Goal: Transaction & Acquisition: Obtain resource

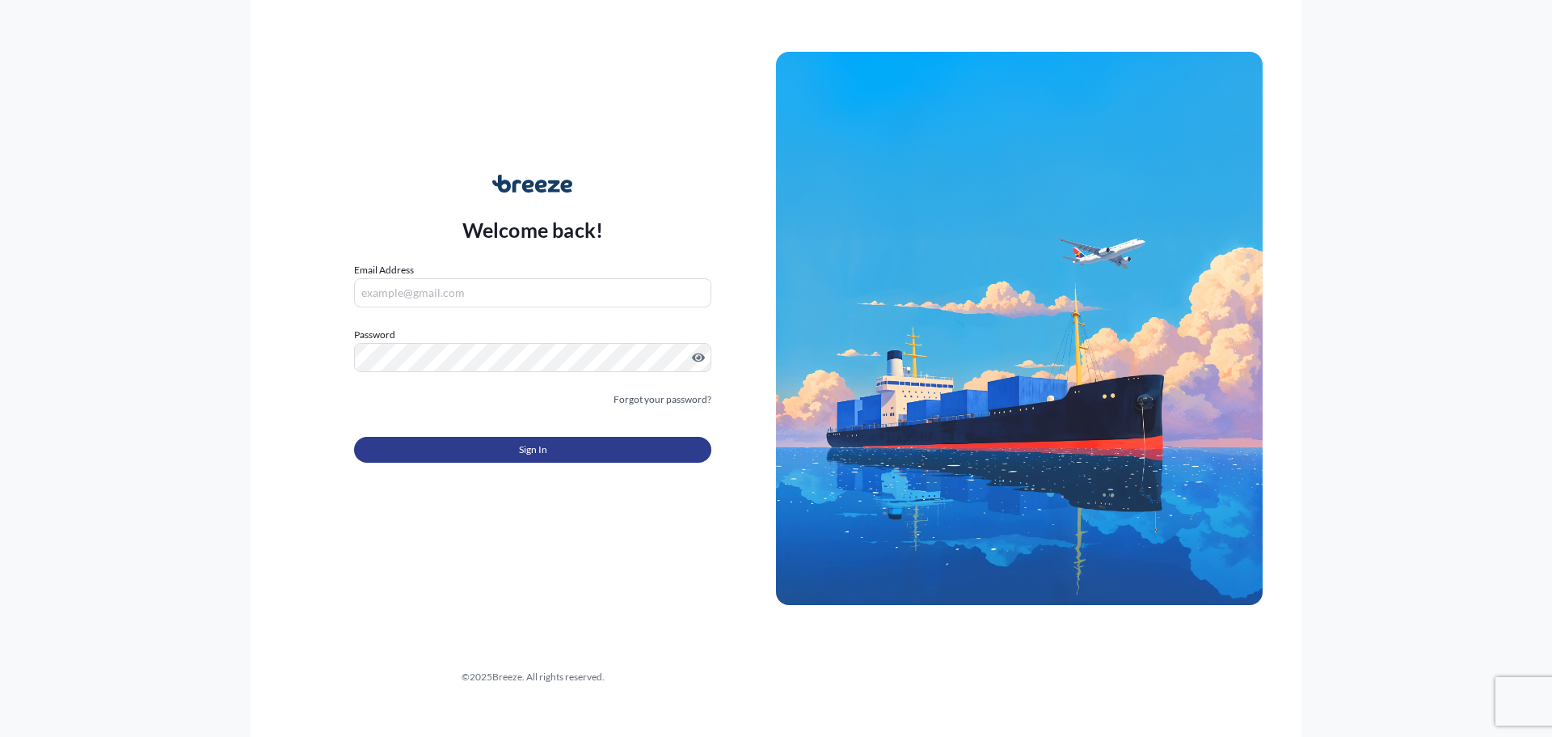
type input "[PERSON_NAME][EMAIL_ADDRESS][DOMAIN_NAME]"
click at [442, 440] on button "Sign In" at bounding box center [532, 450] width 357 height 26
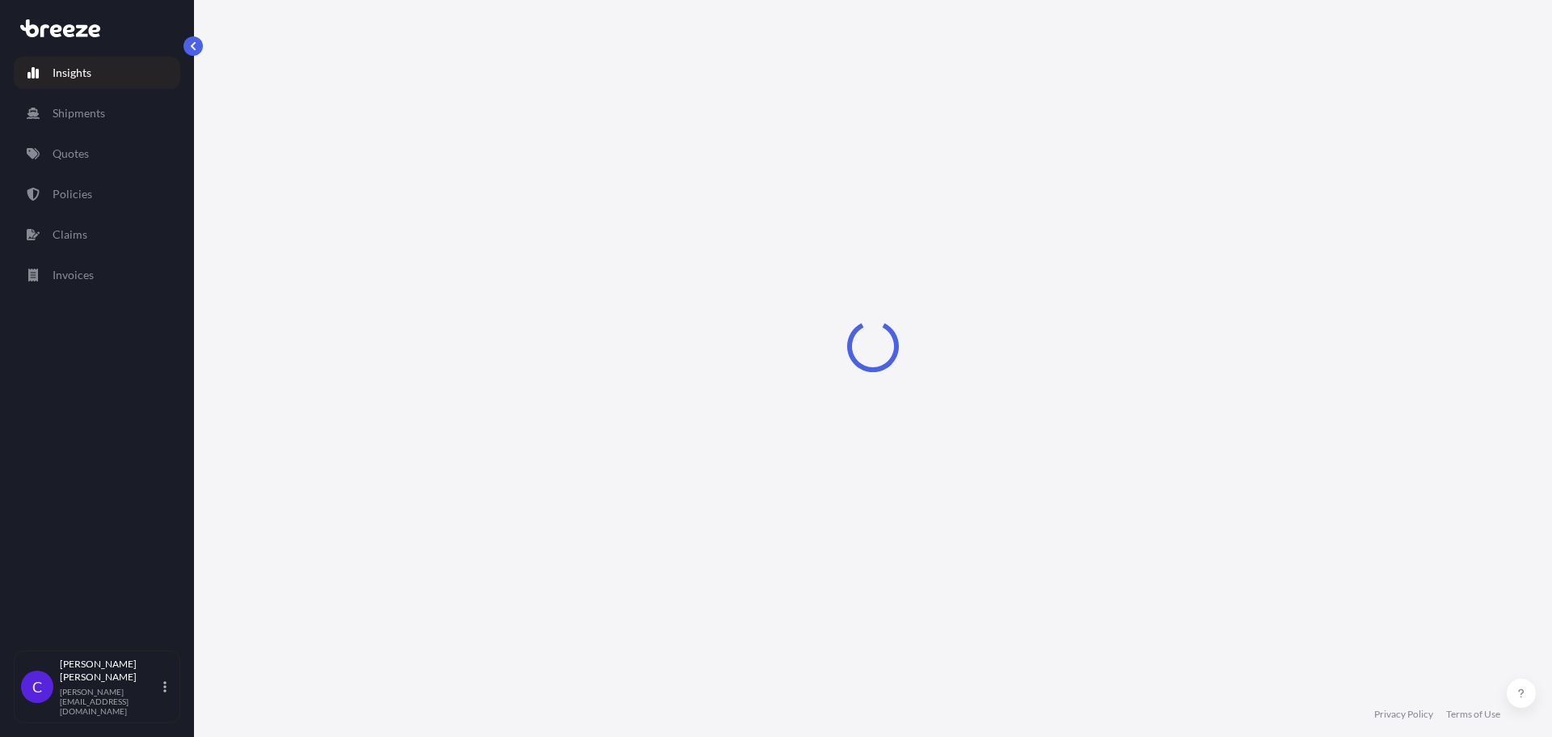
select select "2025"
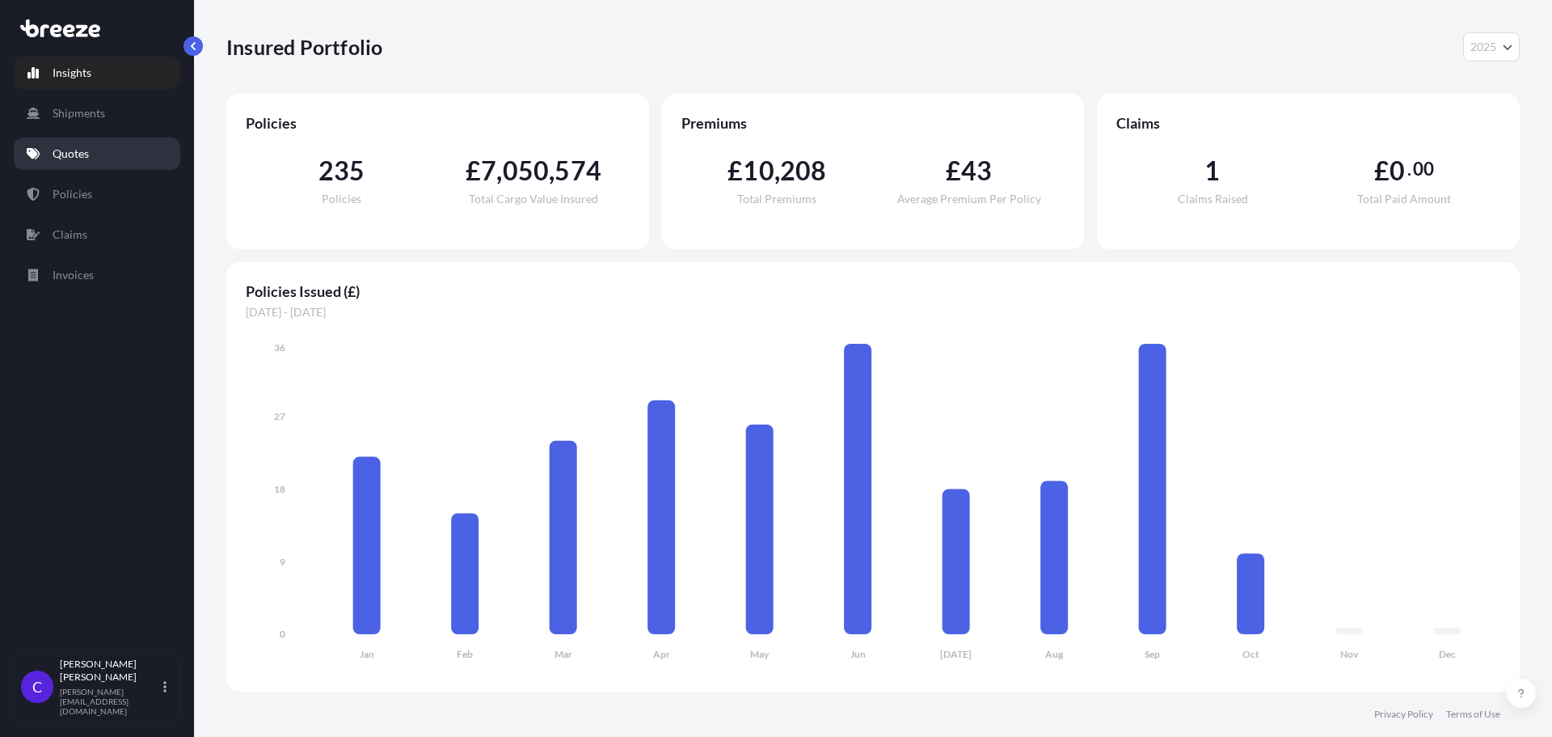
click at [85, 158] on p "Quotes" at bounding box center [71, 154] width 36 height 16
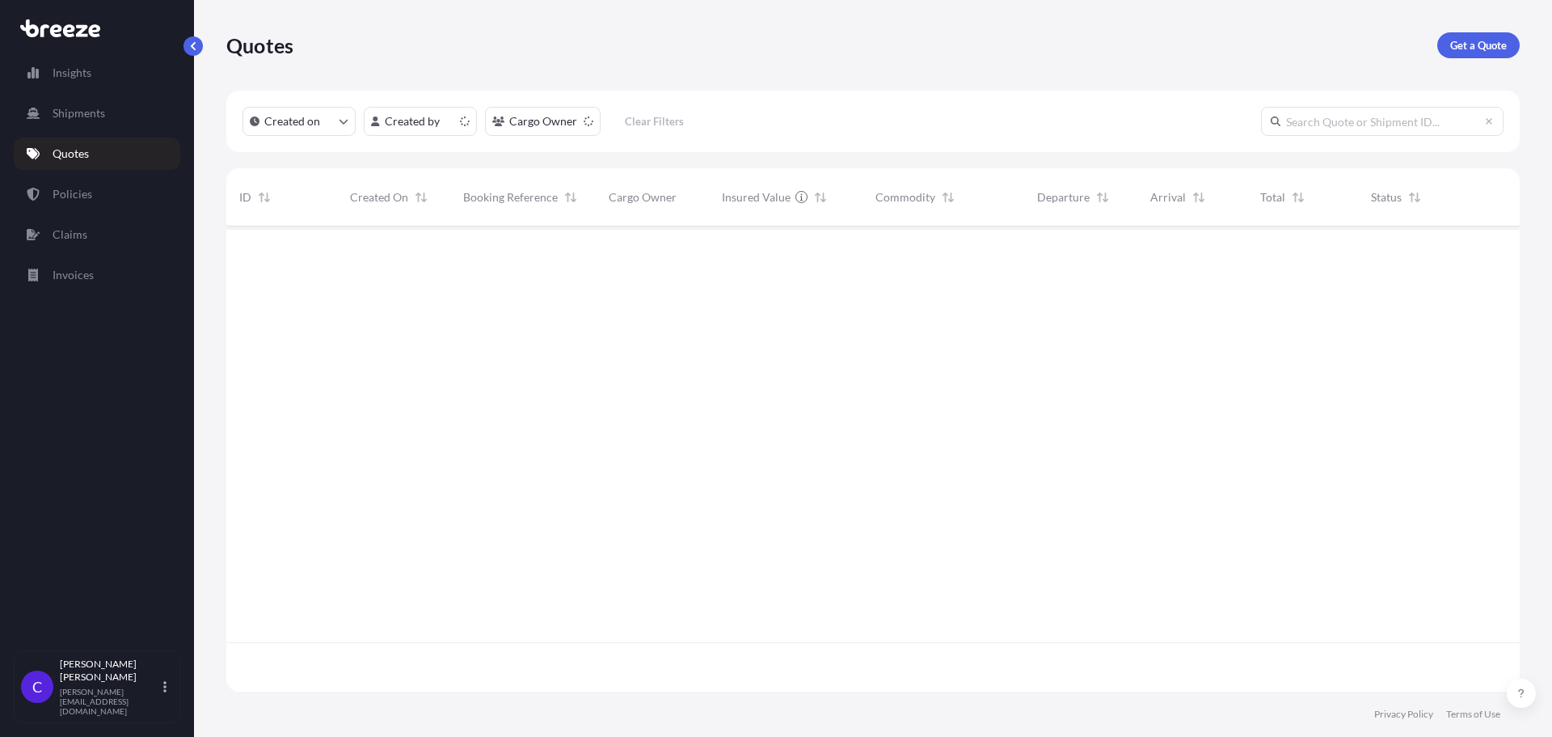
scroll to position [462, 1282]
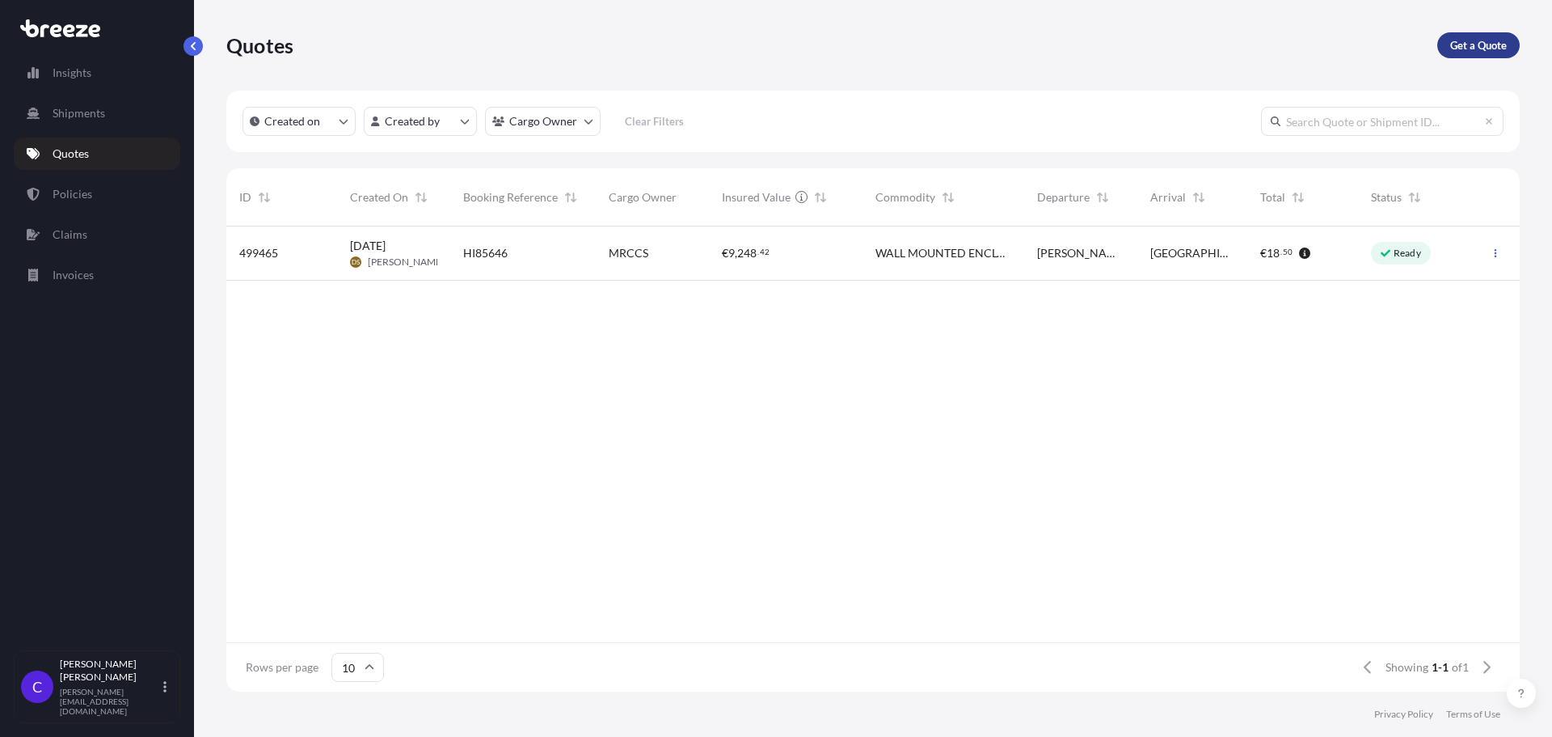
click at [1455, 40] on p "Get a Quote" at bounding box center [1478, 45] width 57 height 16
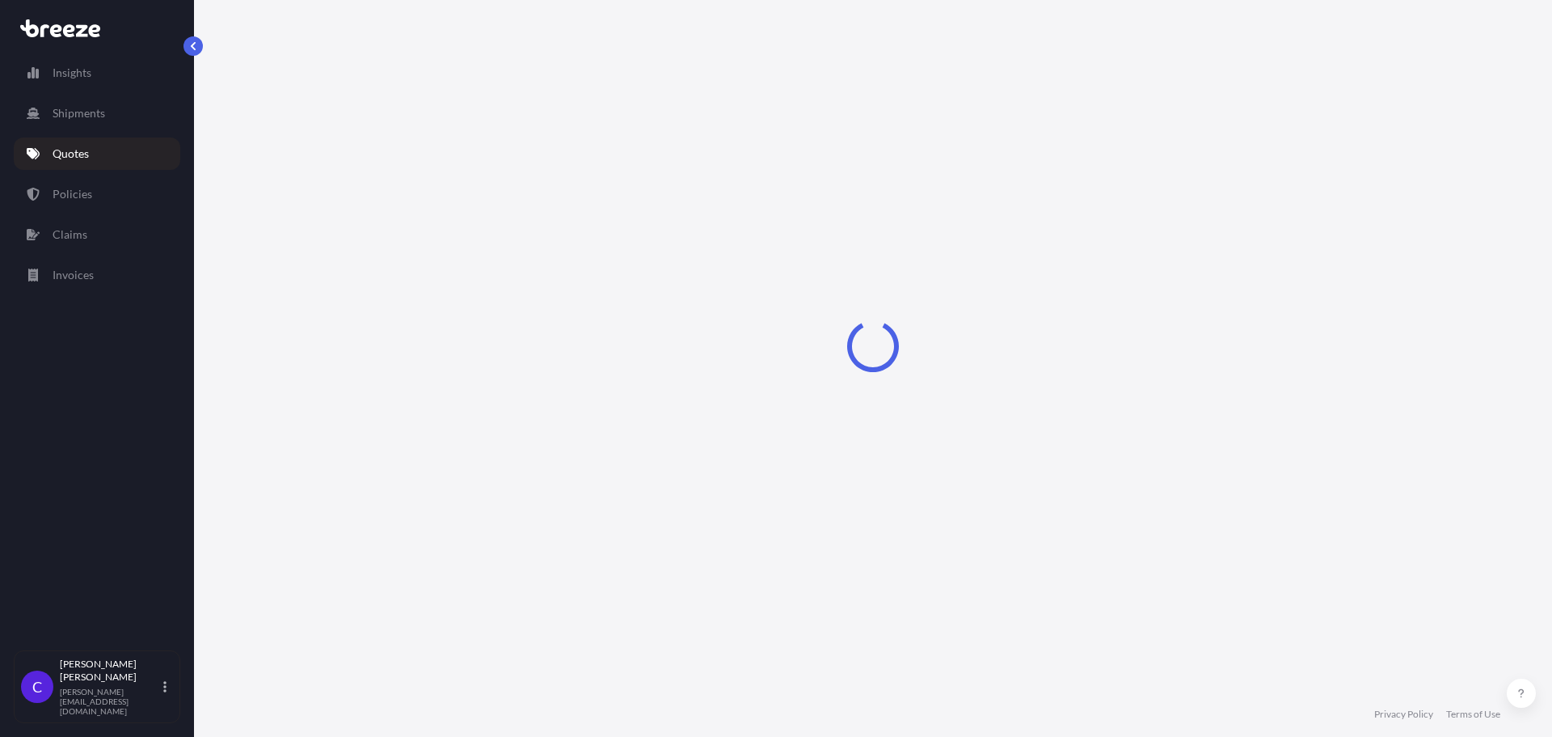
select select "Sea"
select select "1"
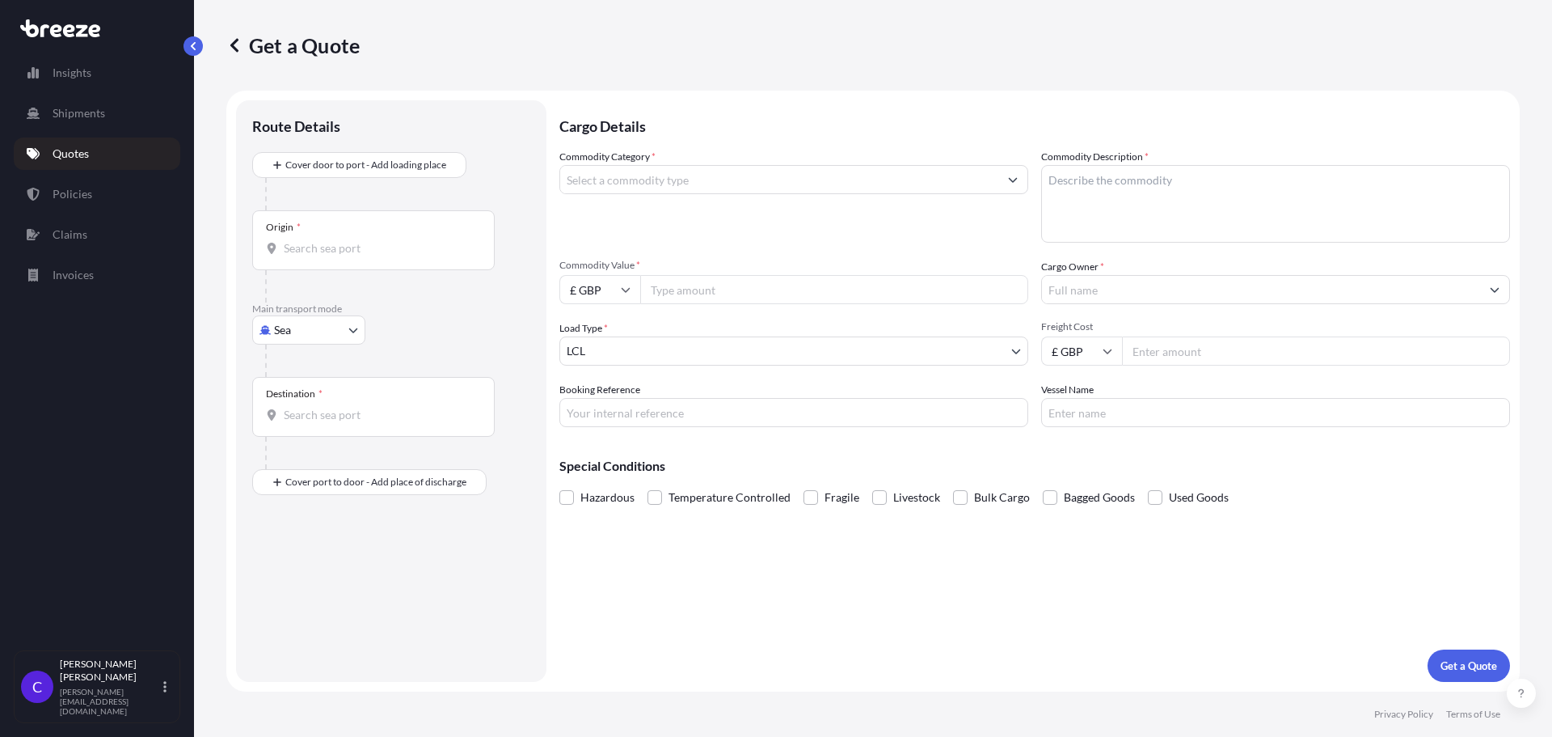
click at [294, 345] on div at bounding box center [397, 360] width 265 height 32
click at [294, 342] on body "Insights Shipments Quotes Policies Claims Invoices C [PERSON_NAME] [PERSON_NAME…" at bounding box center [776, 368] width 1552 height 737
click at [303, 418] on div "Road" at bounding box center [309, 430] width 100 height 29
select select "Road"
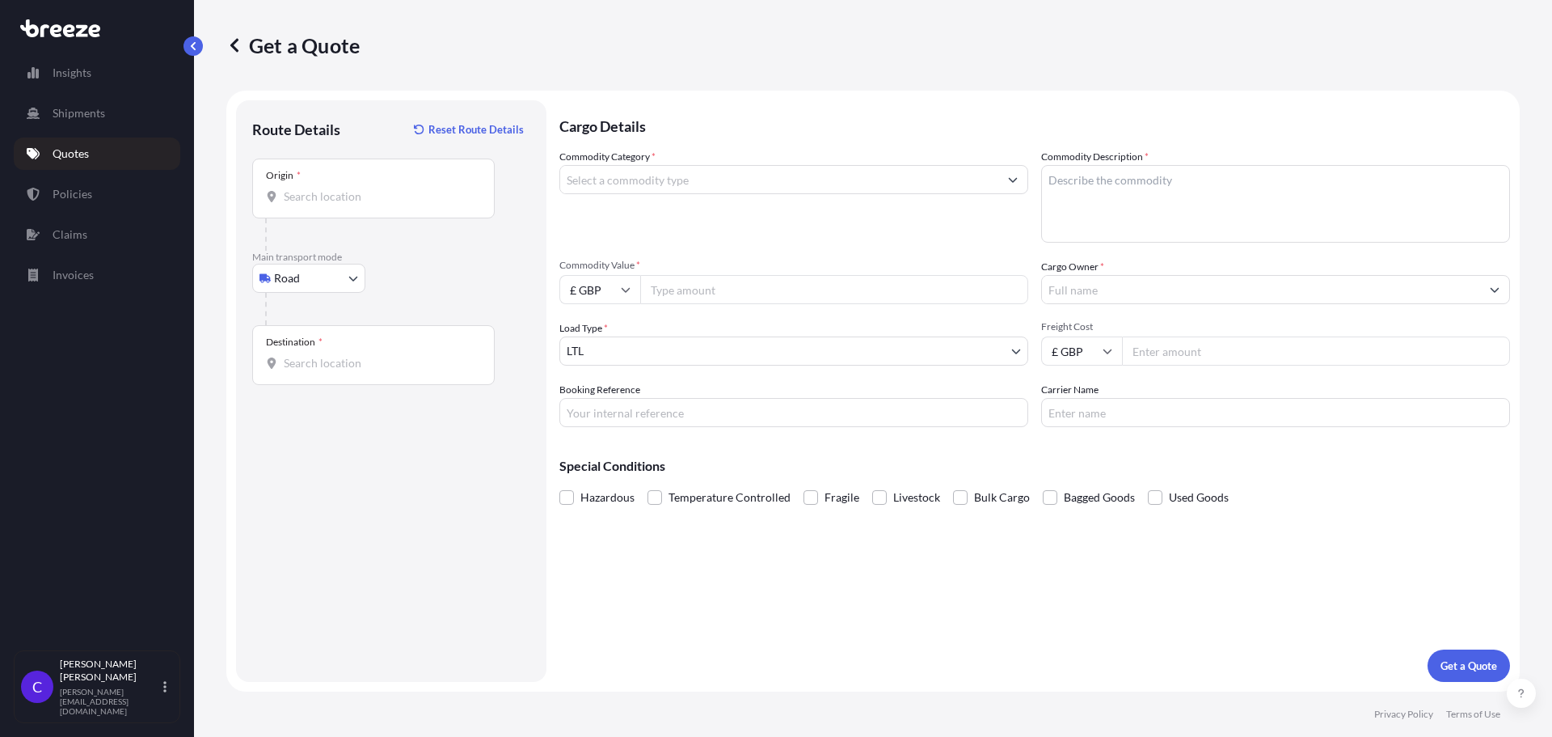
click at [308, 213] on div "Origin *" at bounding box center [373, 188] width 243 height 60
click at [308, 205] on input "Origin *" at bounding box center [379, 196] width 191 height 16
click at [383, 210] on div "Origin *" at bounding box center [373, 188] width 243 height 60
click at [383, 205] on input "Origin * Please select an origin" at bounding box center [379, 196] width 191 height 16
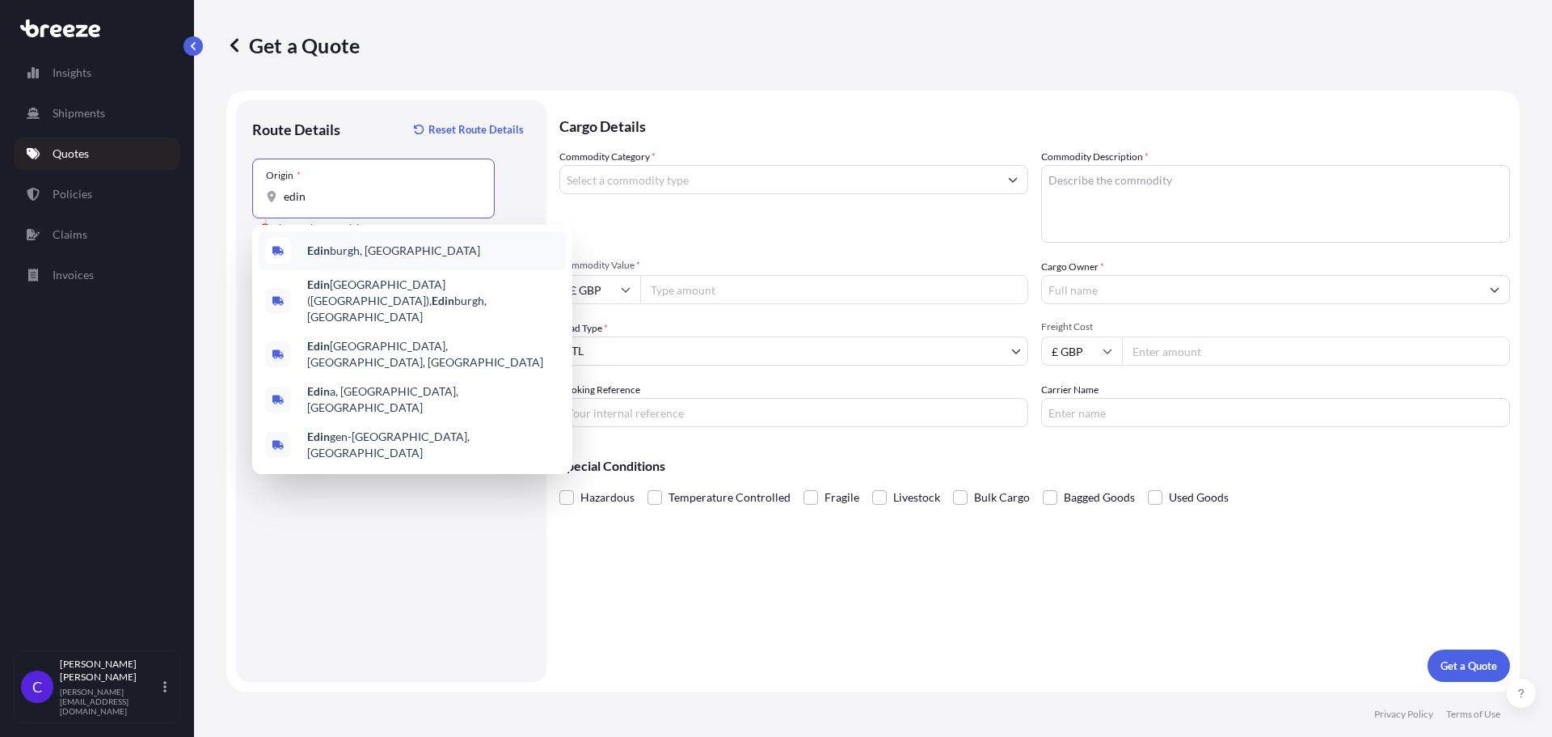
click at [351, 253] on span "[PERSON_NAME], [GEOGRAPHIC_DATA]" at bounding box center [393, 251] width 173 height 16
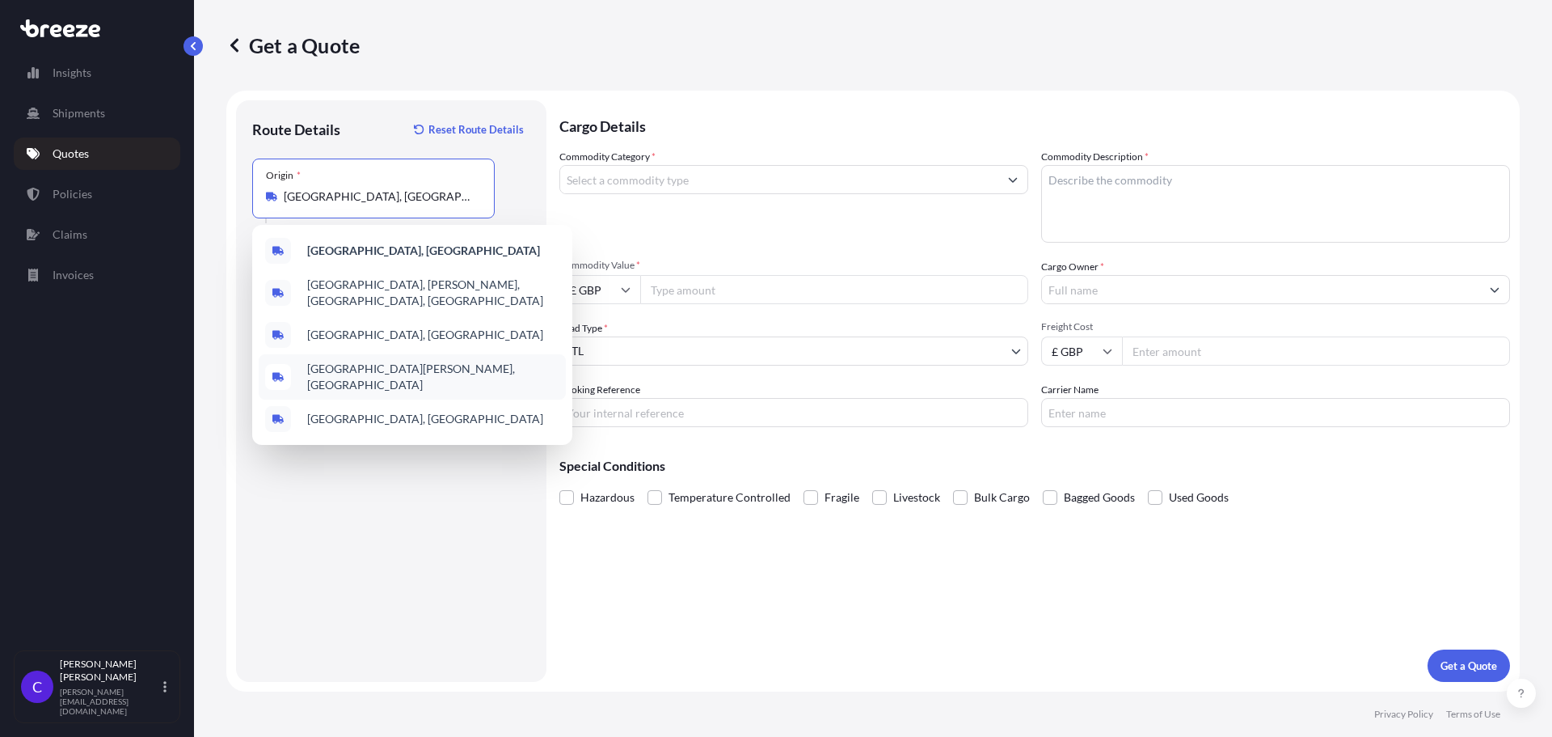
click at [343, 373] on div "[GEOGRAPHIC_DATA][PERSON_NAME], [GEOGRAPHIC_DATA]" at bounding box center [412, 376] width 307 height 45
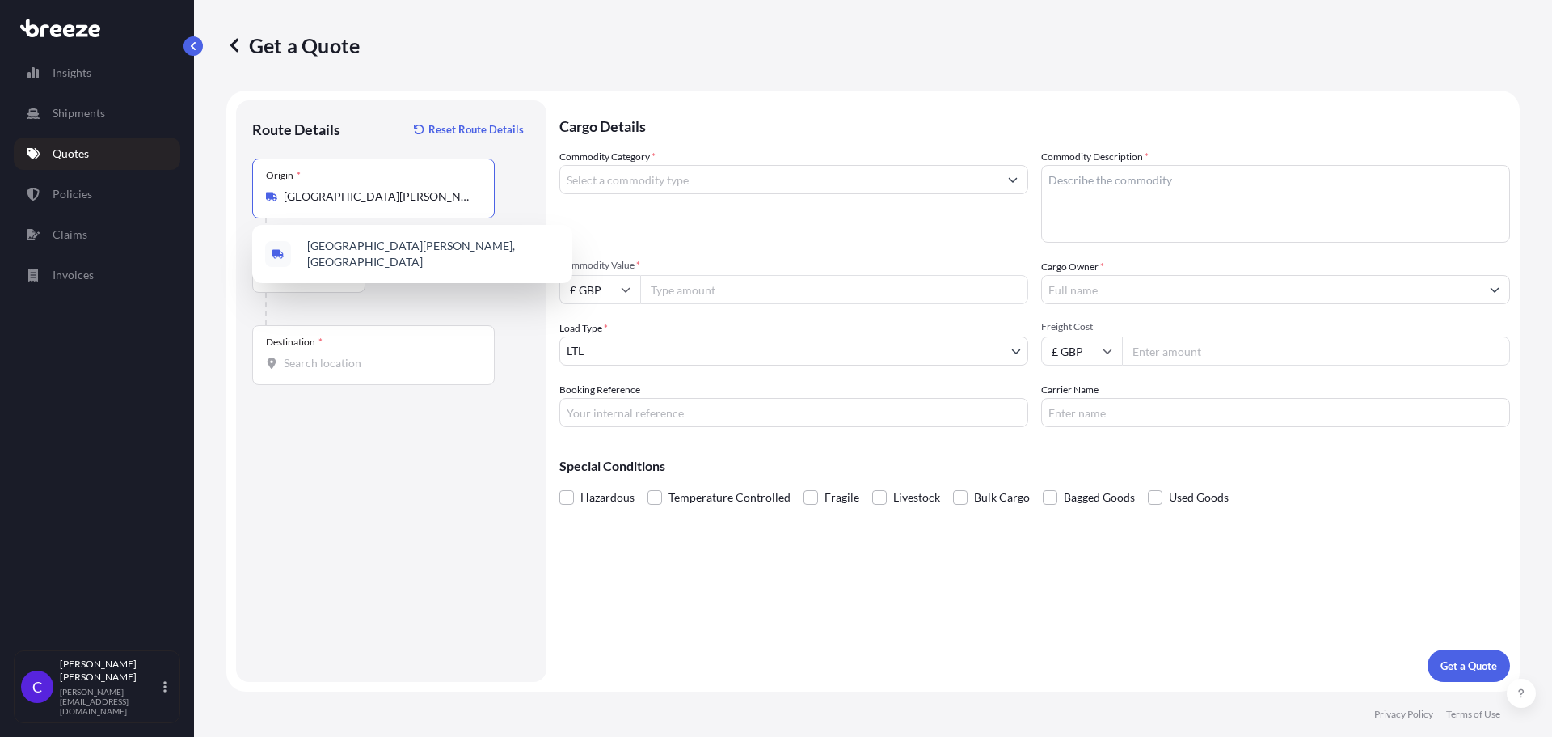
type input "[GEOGRAPHIC_DATA][PERSON_NAME], [GEOGRAPHIC_DATA]"
click at [377, 256] on b "[GEOGRAPHIC_DATA][PERSON_NAME], [GEOGRAPHIC_DATA]" at bounding box center [410, 254] width 207 height 30
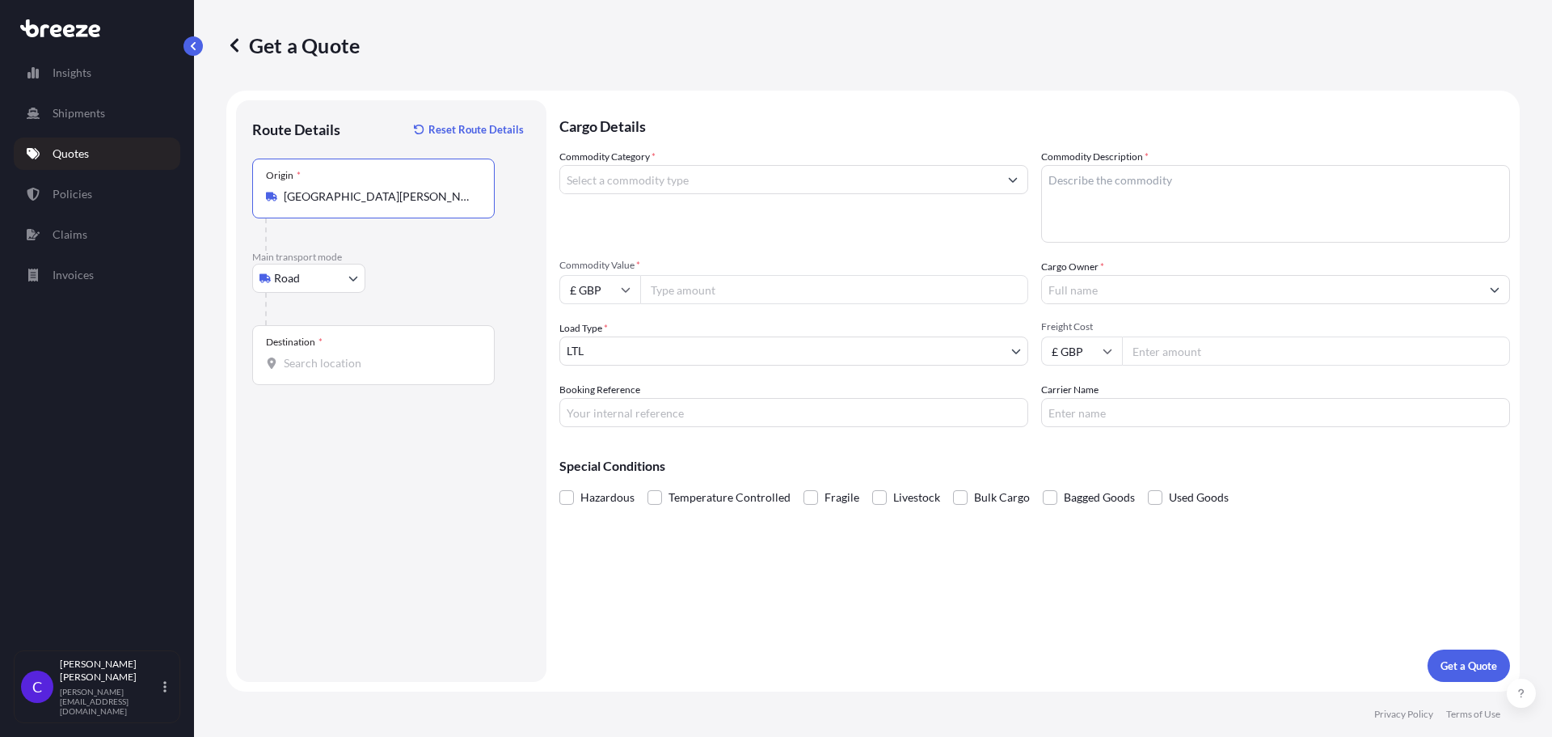
click at [362, 368] on input "Destination *" at bounding box center [379, 363] width 191 height 16
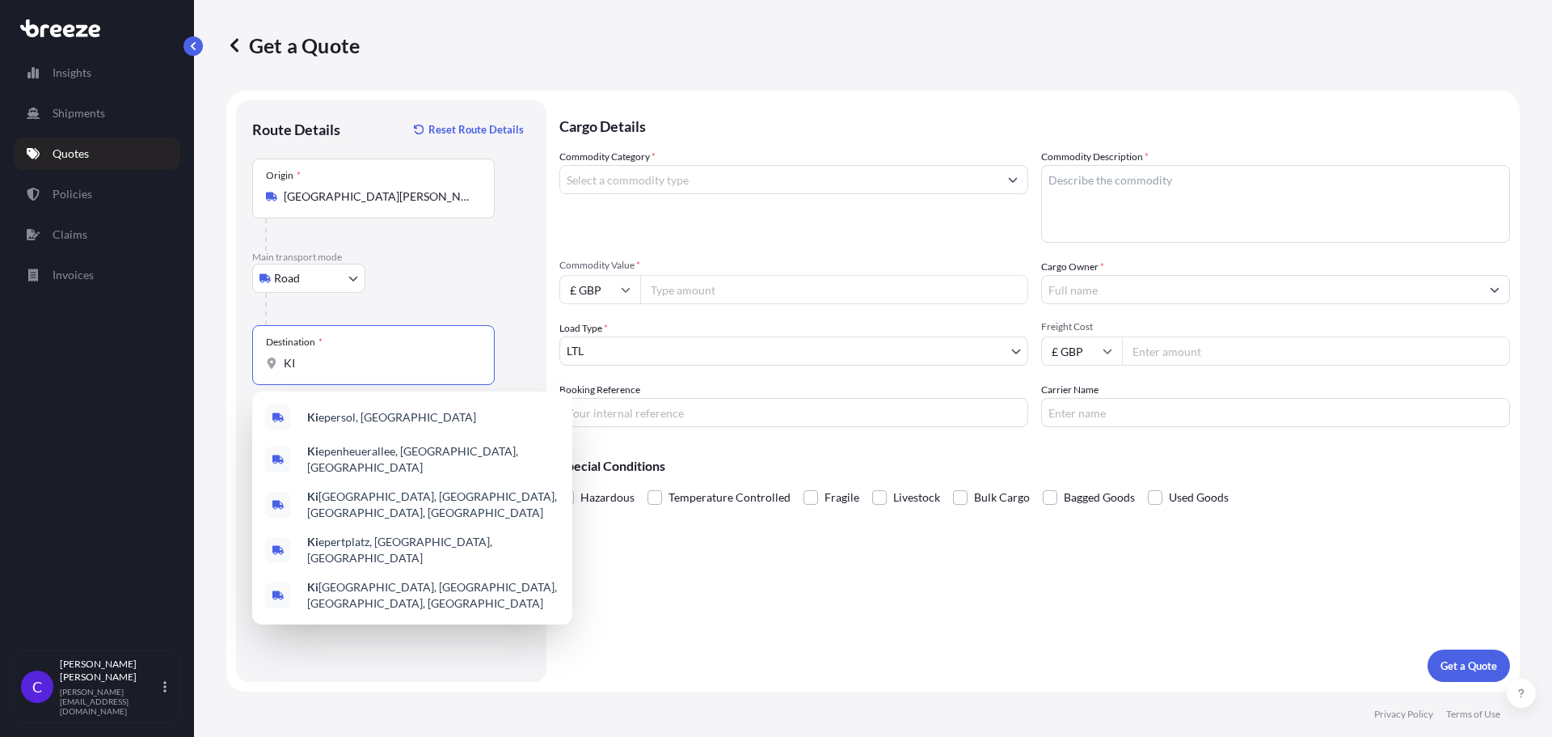
type input "K"
click at [358, 409] on span "[GEOGRAPHIC_DATA], [GEOGRAPHIC_DATA]" at bounding box center [425, 417] width 236 height 16
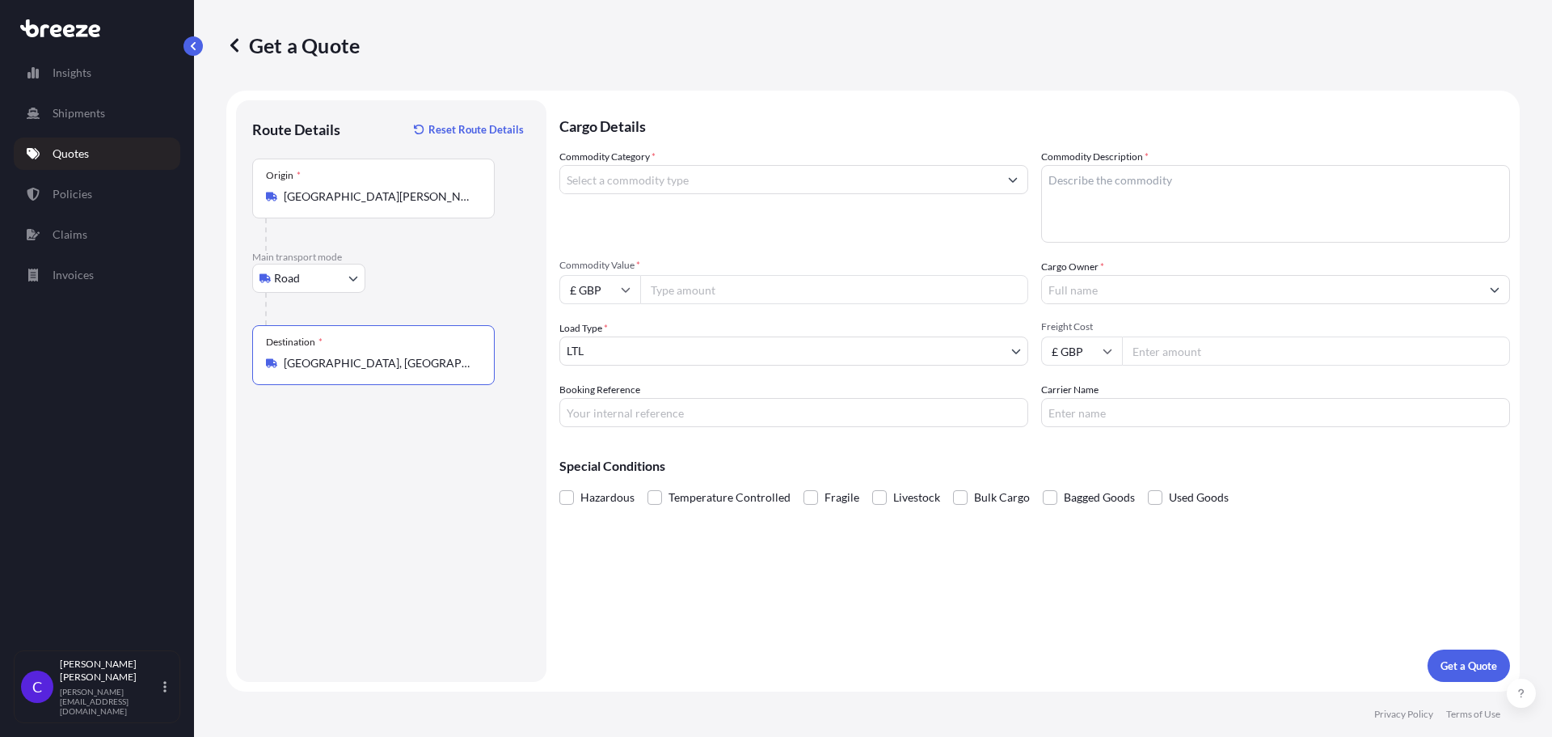
type input "[GEOGRAPHIC_DATA], [GEOGRAPHIC_DATA]"
click at [616, 190] on input "Commodity Category *" at bounding box center [779, 179] width 438 height 29
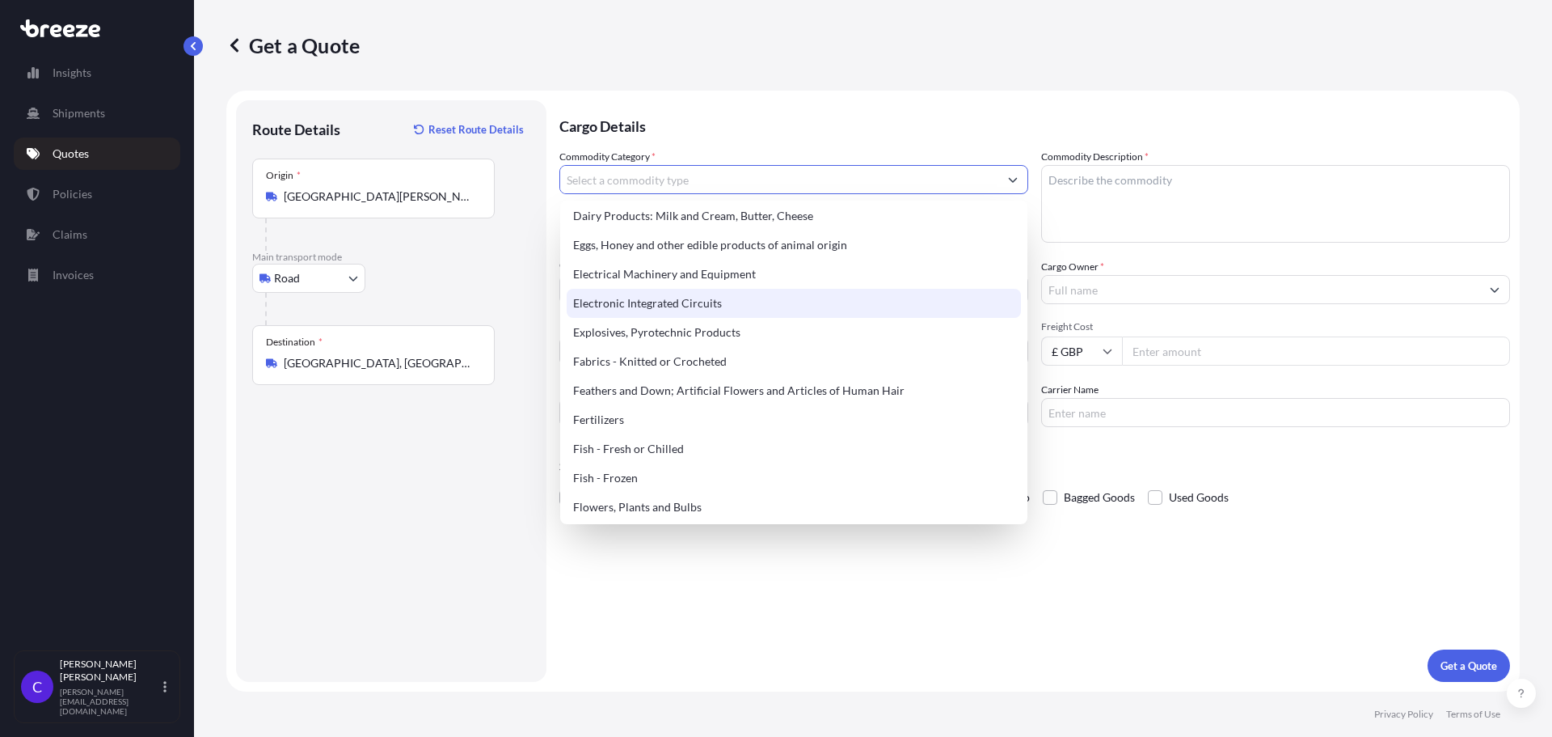
scroll to position [809, 0]
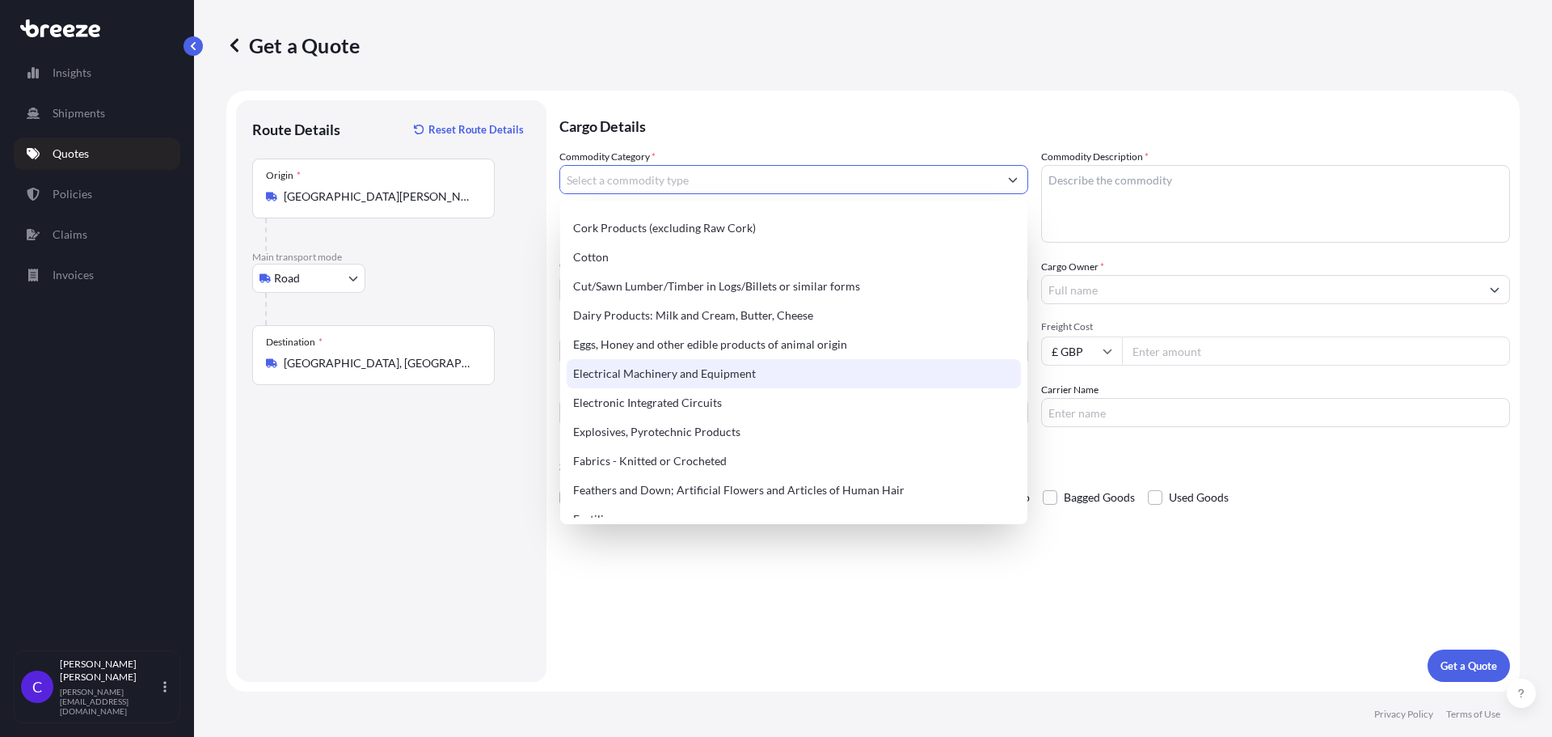
click at [674, 367] on div "Electrical Machinery and Equipment" at bounding box center [794, 373] width 454 height 29
type input "Electrical Machinery and Equipment"
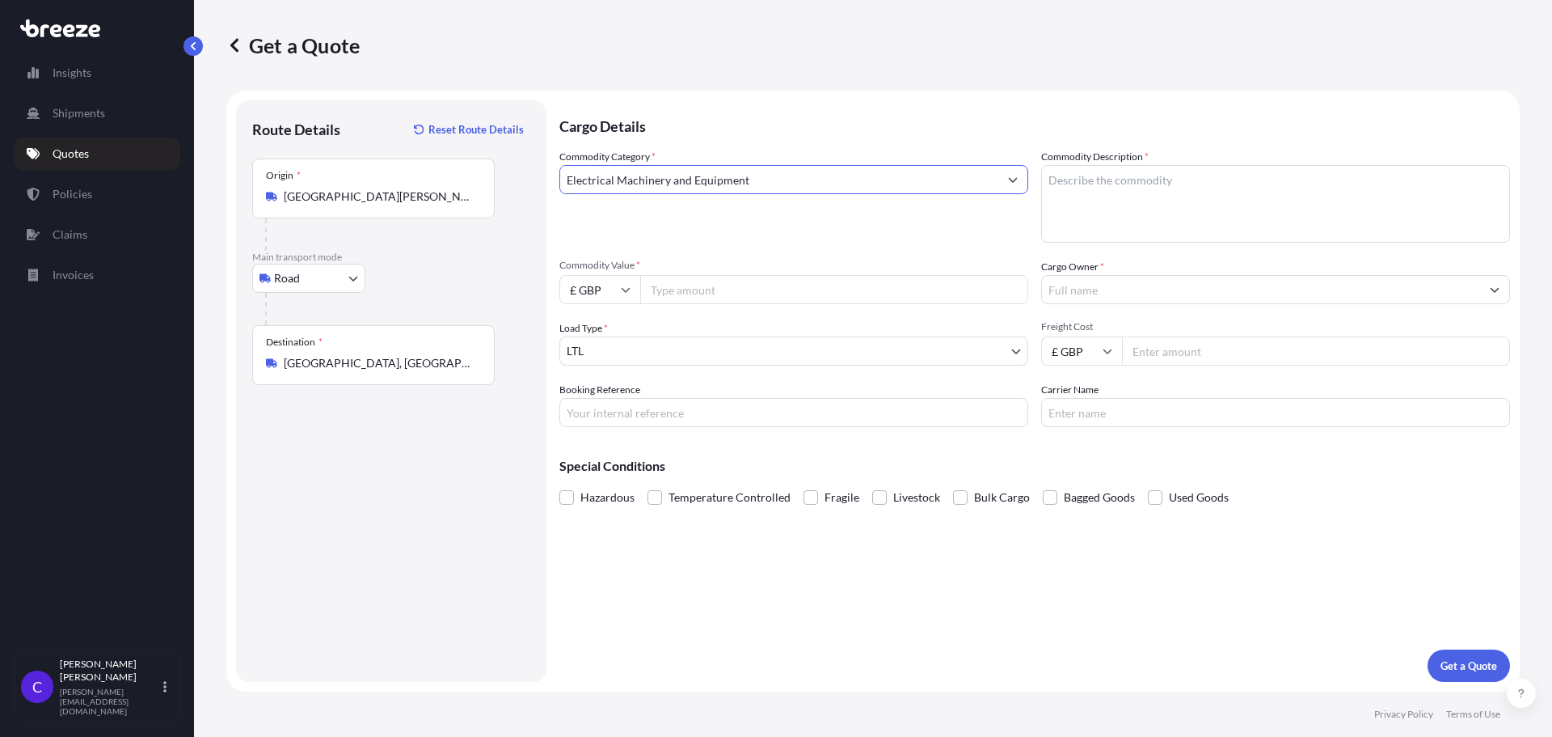
click at [692, 286] on input "Commodity Value *" at bounding box center [834, 289] width 388 height 29
click at [621, 282] on input "£ GBP" at bounding box center [599, 289] width 81 height 29
click at [600, 340] on div "€ EUR" at bounding box center [600, 334] width 68 height 31
type input "€ EUR"
click at [695, 296] on input "Commodity Value *" at bounding box center [834, 289] width 388 height 29
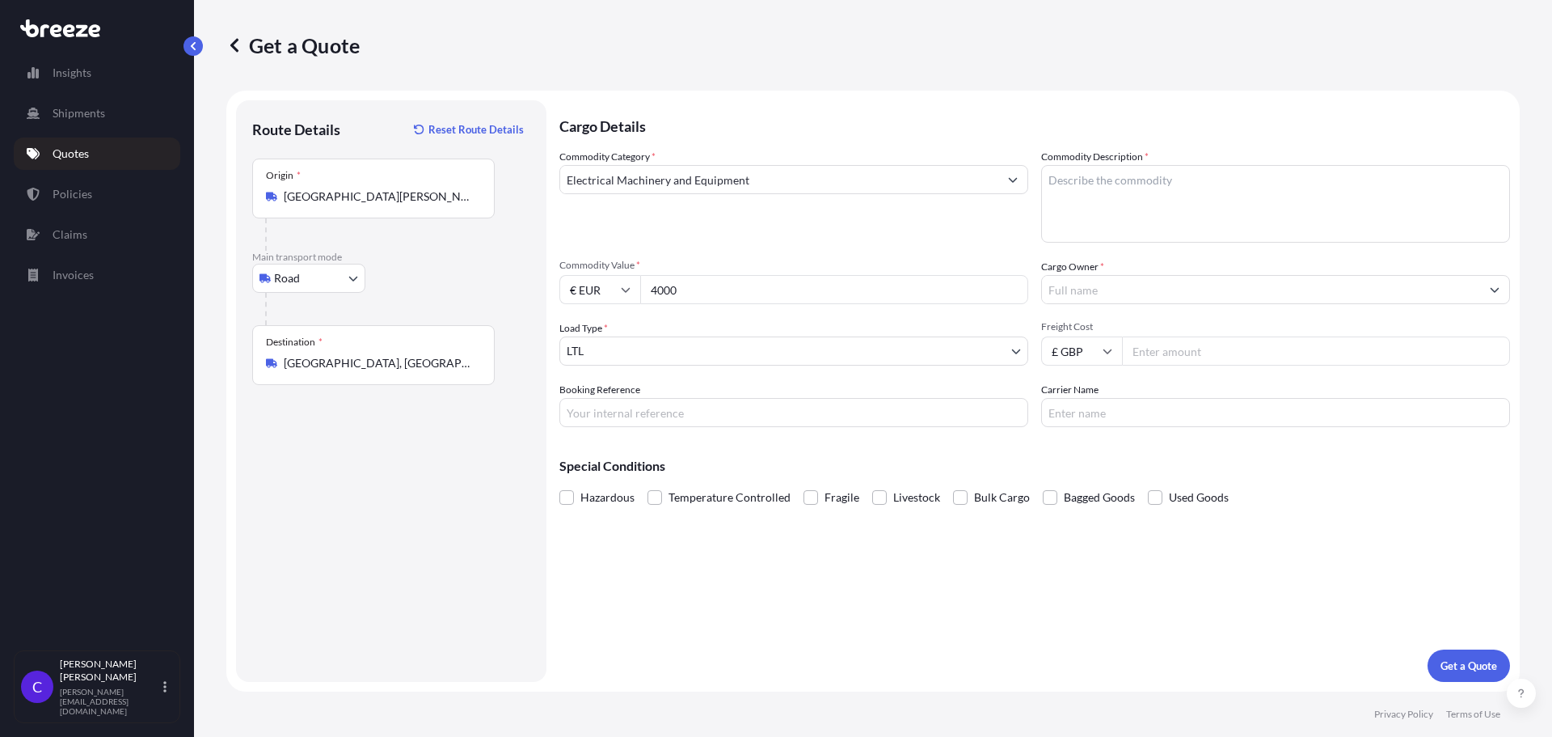
type input "4000"
click at [662, 403] on input "Booking Reference" at bounding box center [793, 412] width 469 height 29
type input "HE86079"
click at [1113, 171] on textarea "Commodity Description *" at bounding box center [1275, 204] width 469 height 78
type textarea "TRAIN CONTROL AND MONITORING GOODS"
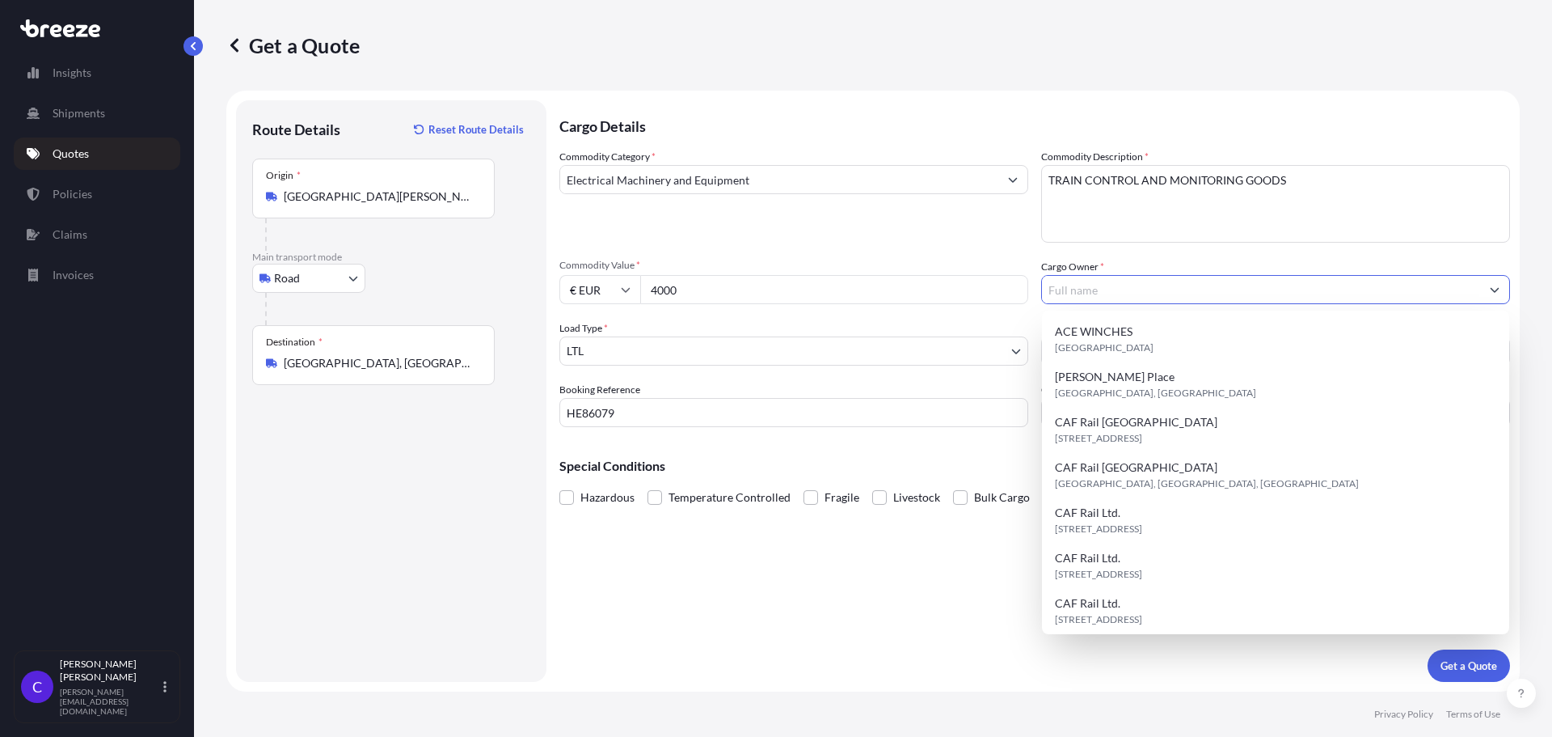
click at [1079, 293] on input "Cargo Owner *" at bounding box center [1261, 289] width 438 height 29
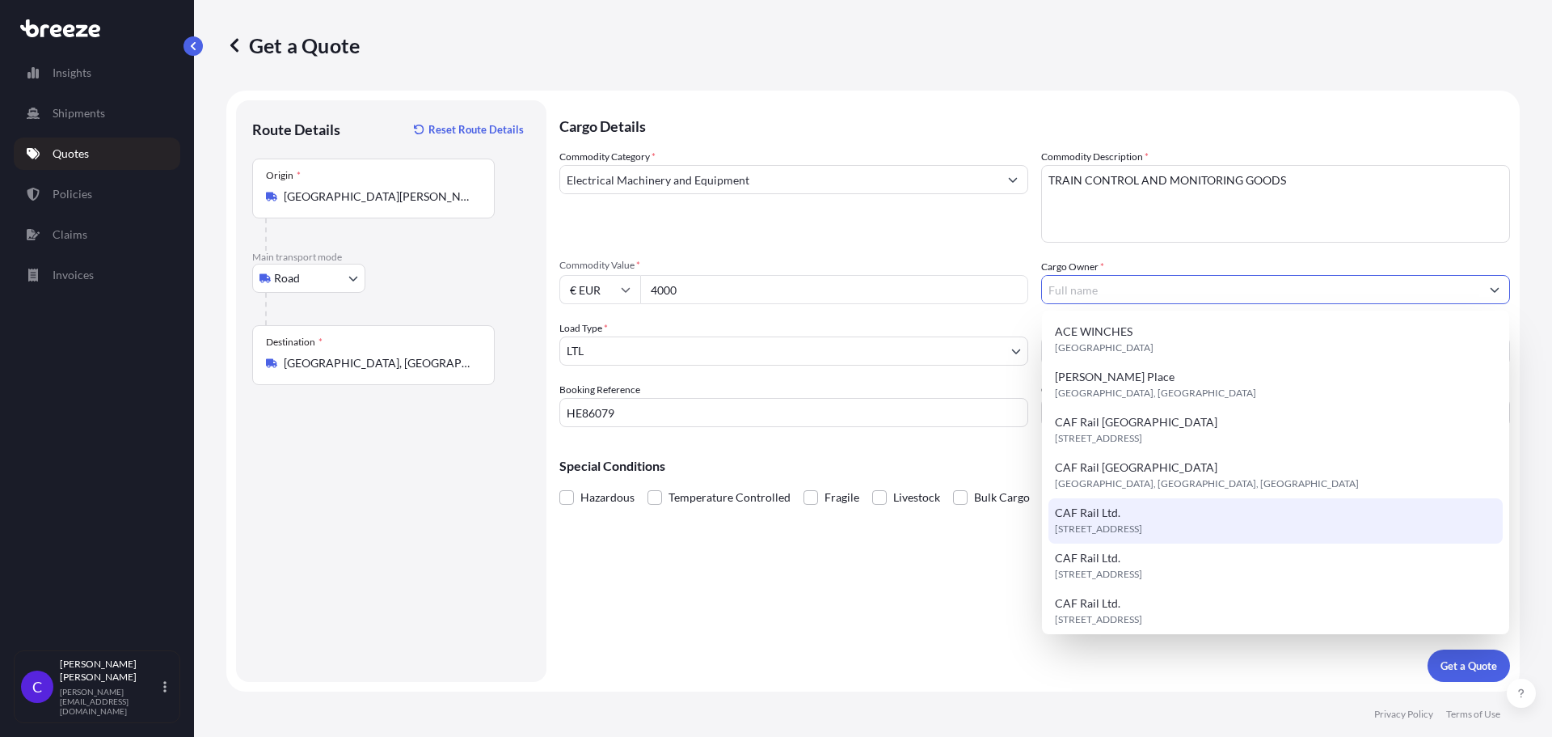
click at [1121, 516] on div "CAF Rail Ltd. [STREET_ADDRESS]" at bounding box center [1276, 520] width 454 height 45
type input "CAF Rail Ltd."
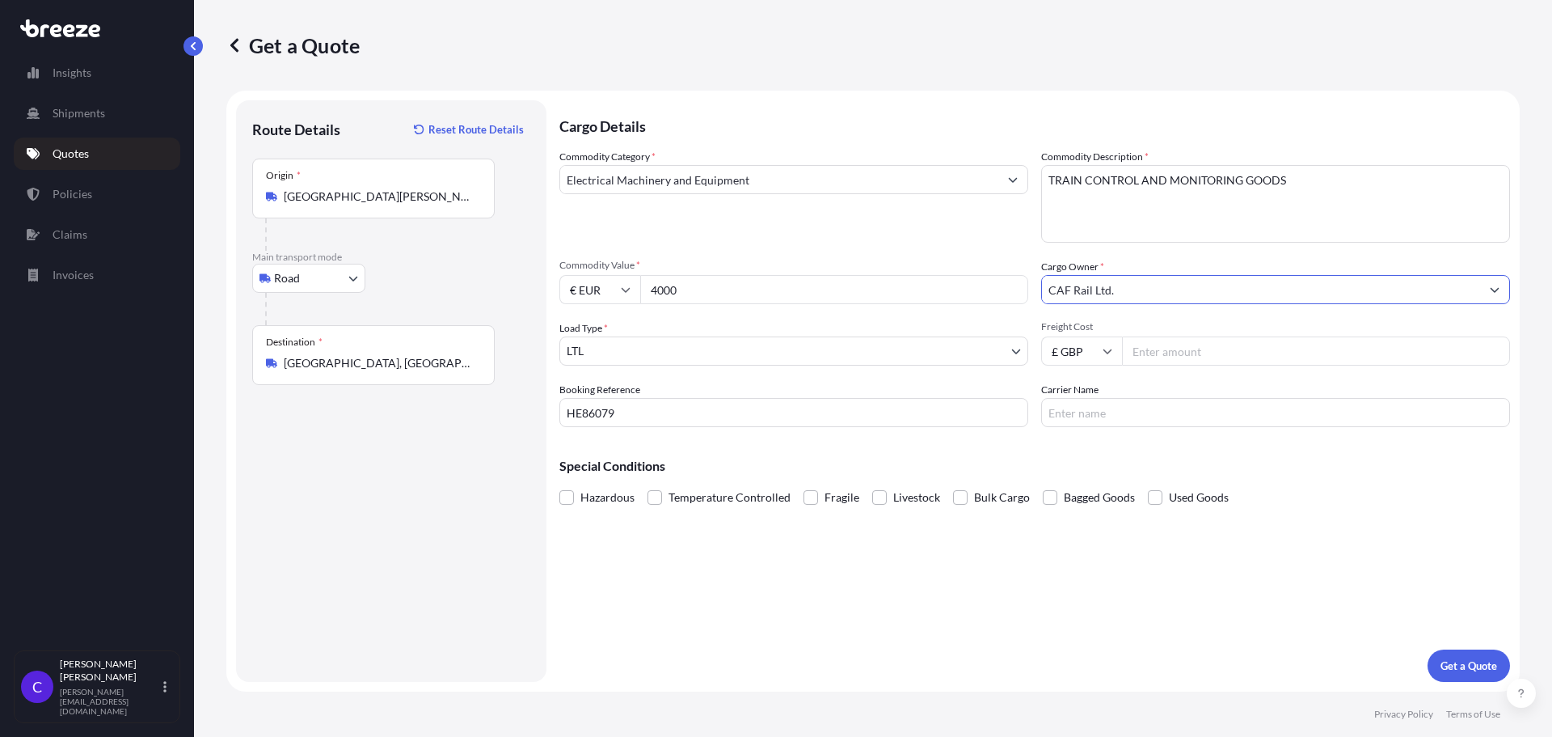
click at [1134, 353] on input "Freight Cost" at bounding box center [1316, 350] width 388 height 29
type input "275"
click at [1130, 417] on input "Carrier Name" at bounding box center [1275, 412] width 469 height 29
type input "ITAL"
click at [1450, 652] on button "Get a Quote" at bounding box center [1469, 665] width 82 height 32
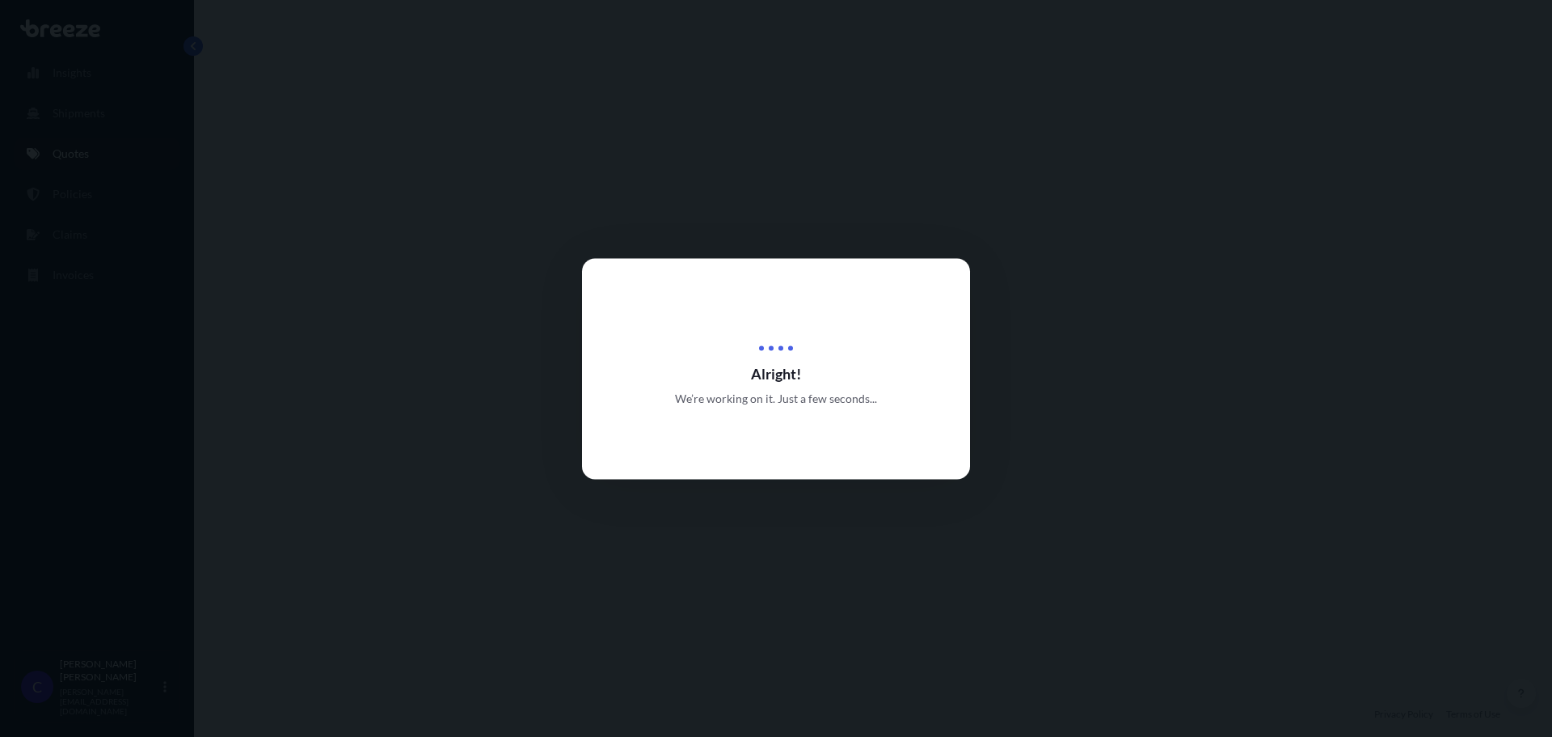
select select "Road"
select select "1"
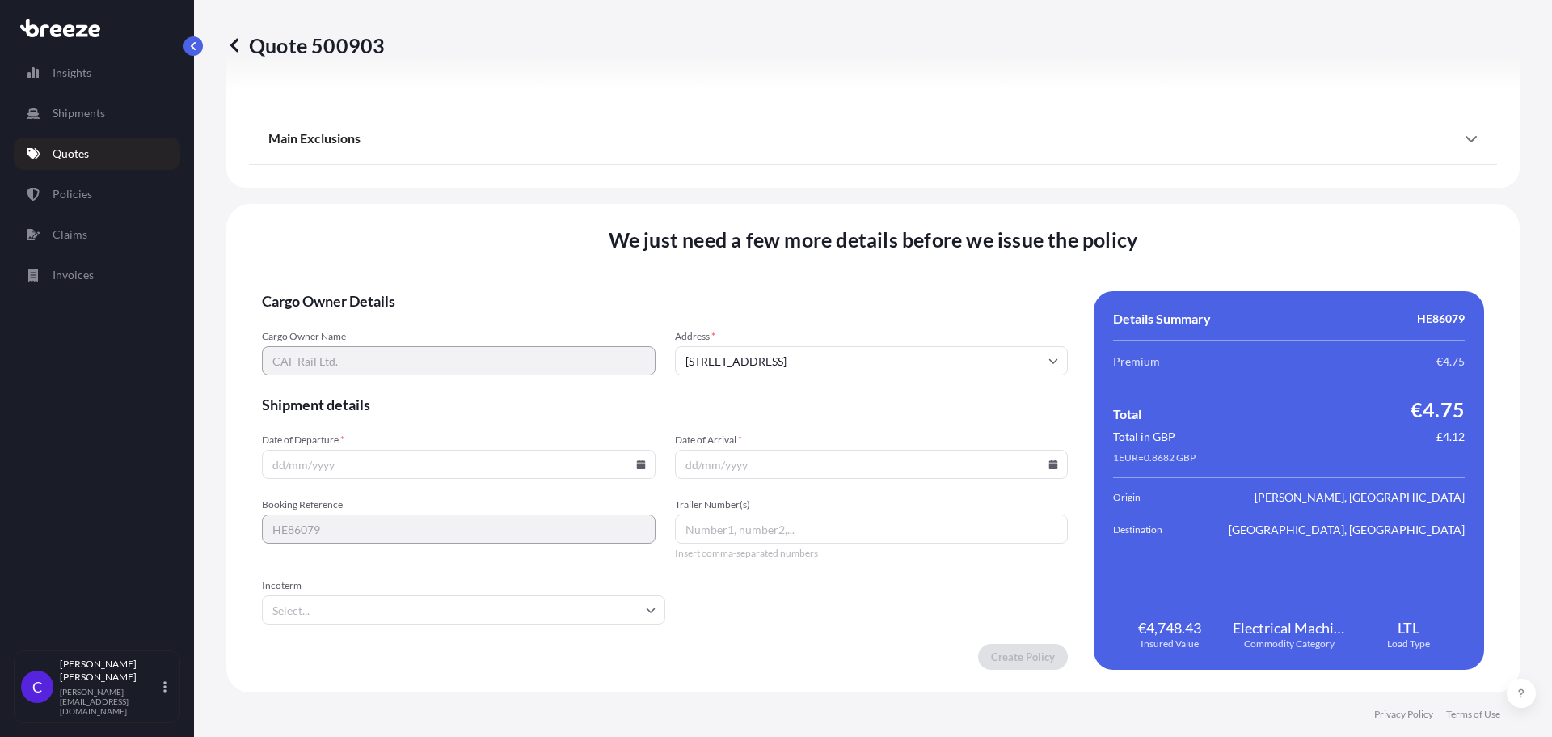
scroll to position [1830, 0]
click at [469, 454] on input "Date of Departure *" at bounding box center [459, 463] width 394 height 29
click at [638, 462] on icon at bounding box center [641, 463] width 10 height 10
click at [420, 295] on button "8" at bounding box center [419, 289] width 26 height 26
type input "[DATE]"
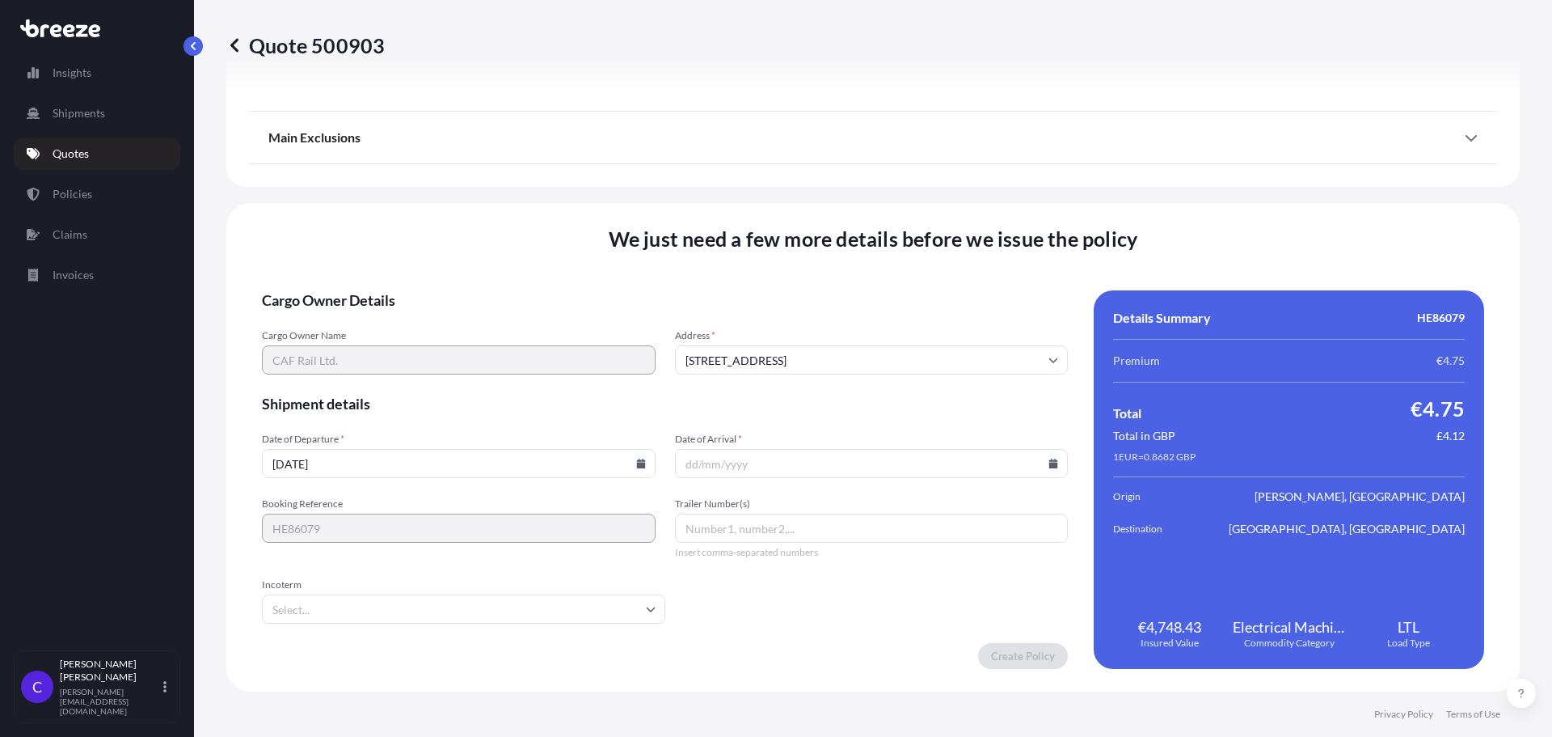
click at [1049, 465] on icon at bounding box center [1053, 463] width 9 height 10
click at [832, 315] on button "15" at bounding box center [828, 319] width 26 height 26
type input "[DATE]"
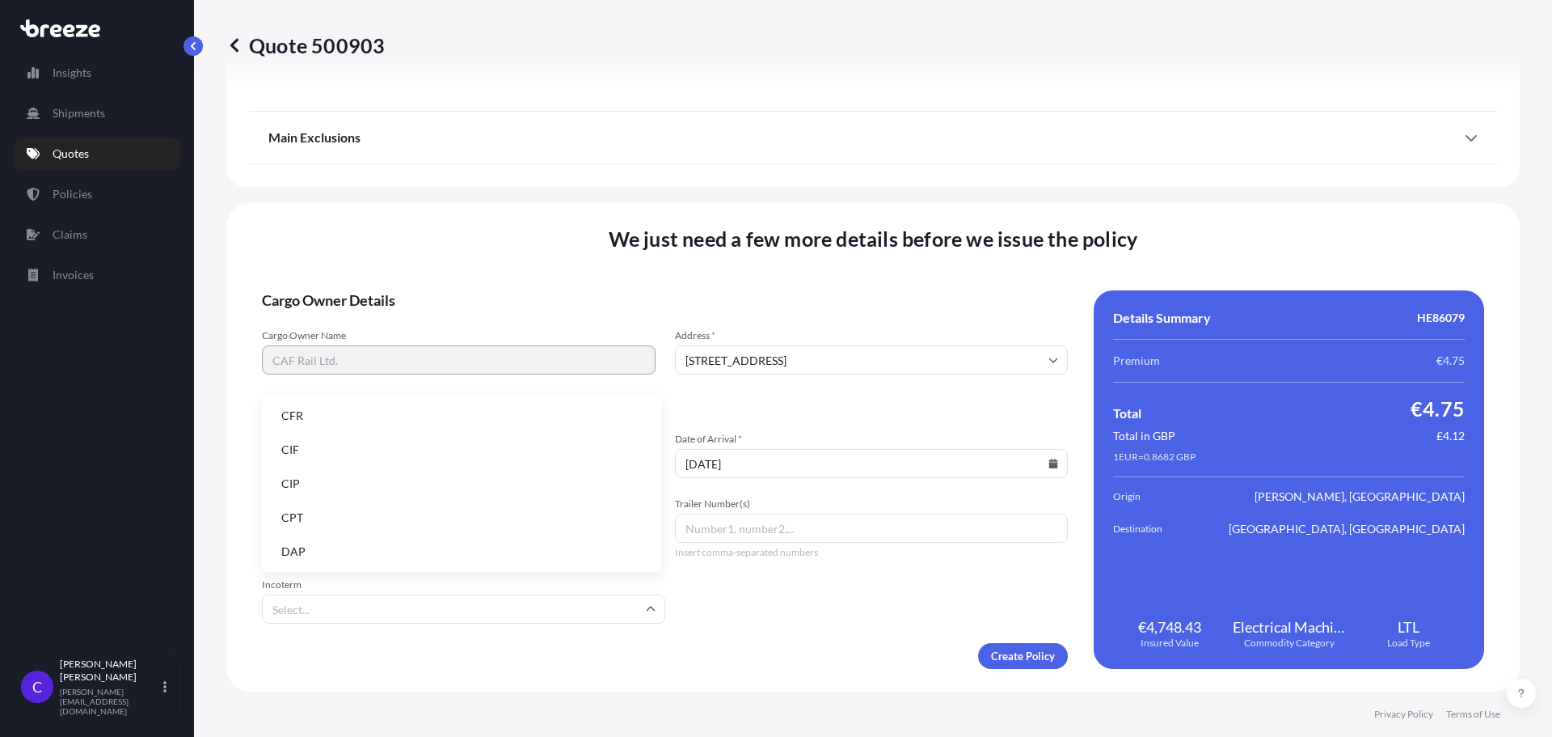
click at [443, 601] on input "Incoterm" at bounding box center [463, 608] width 403 height 29
click at [382, 555] on li "DAP" at bounding box center [461, 551] width 386 height 31
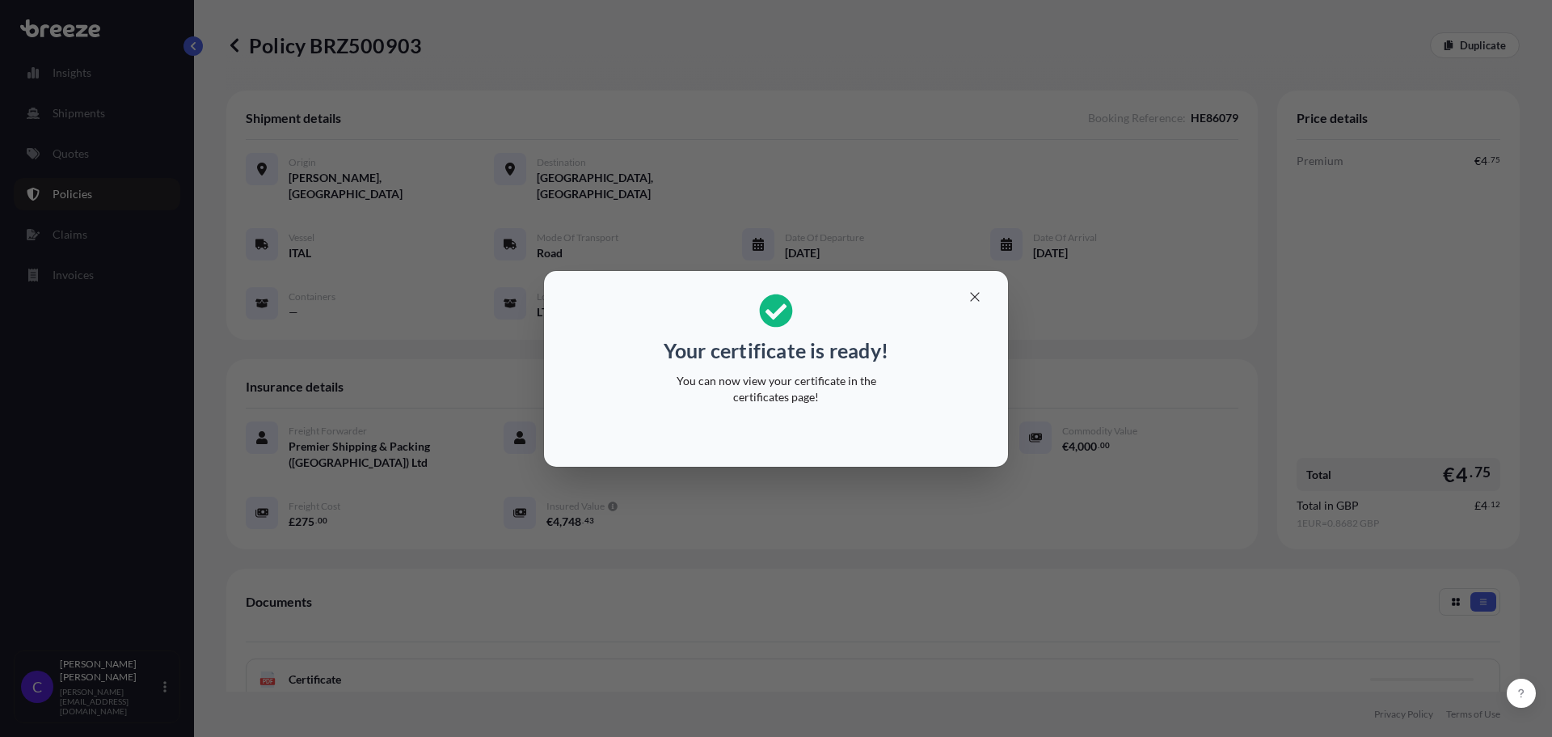
click at [908, 528] on div "Your certificate is ready! You can now view your certificate in the certificate…" at bounding box center [776, 368] width 1552 height 737
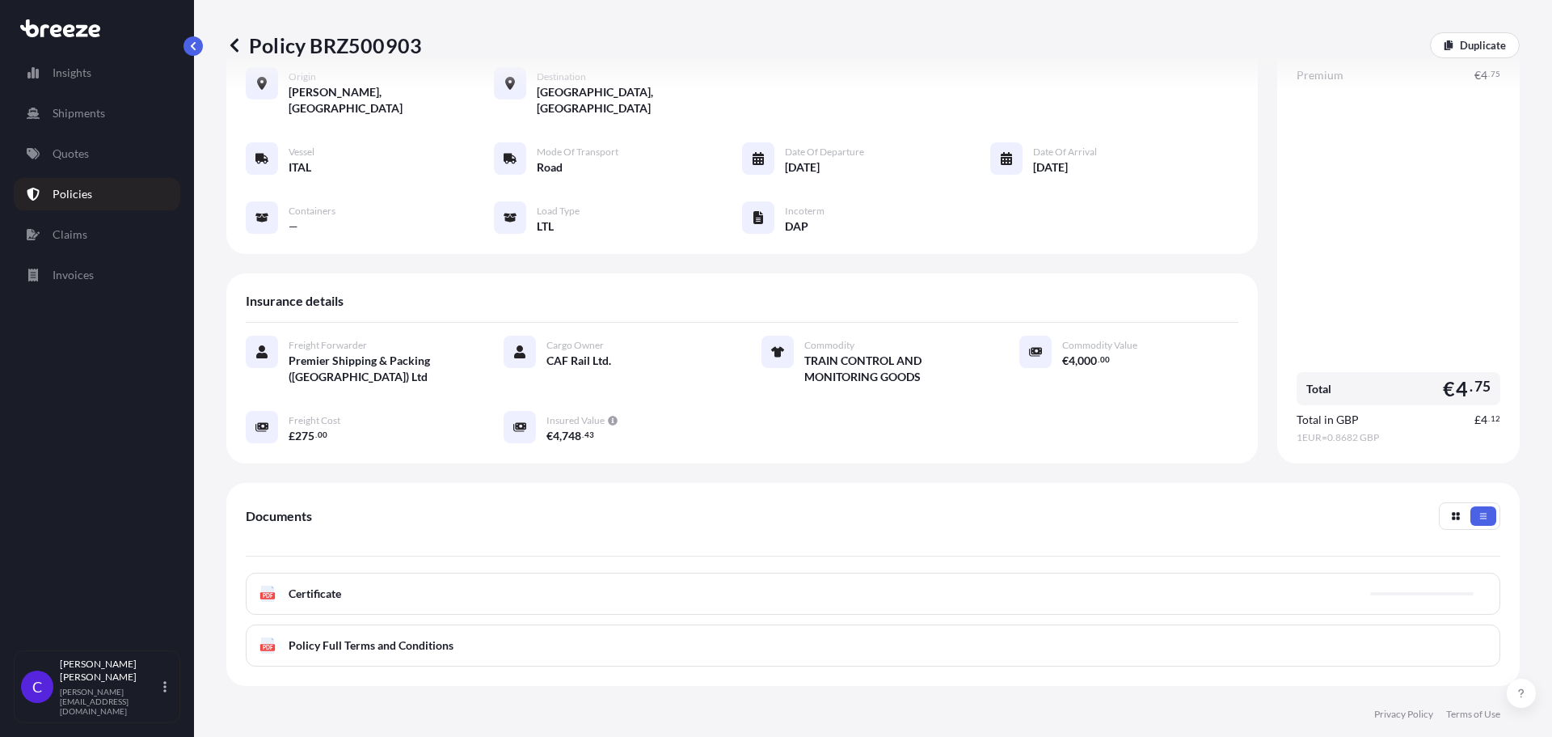
scroll to position [162, 0]
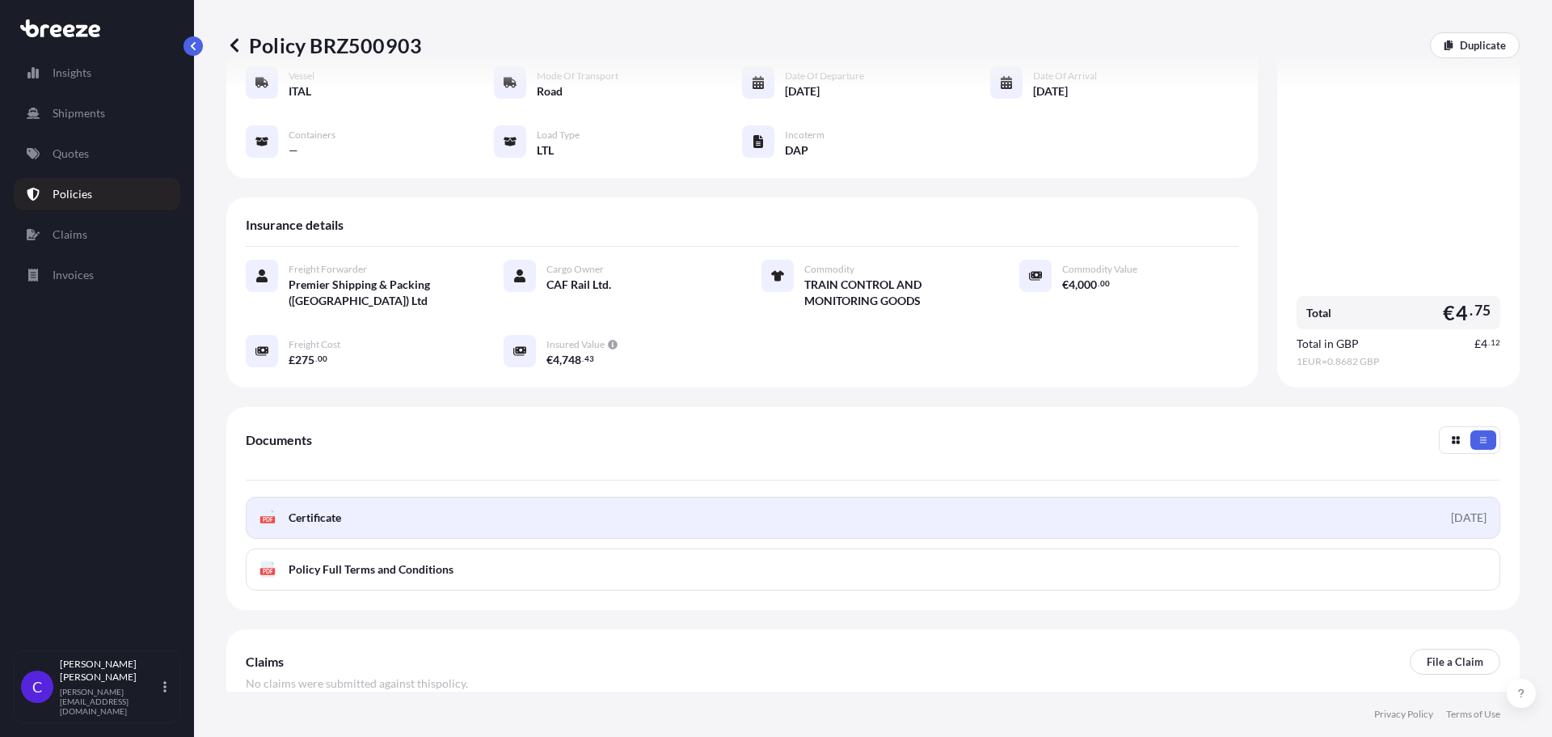
click at [1002, 497] on link "PDF Certificate [DATE]" at bounding box center [873, 517] width 1255 height 42
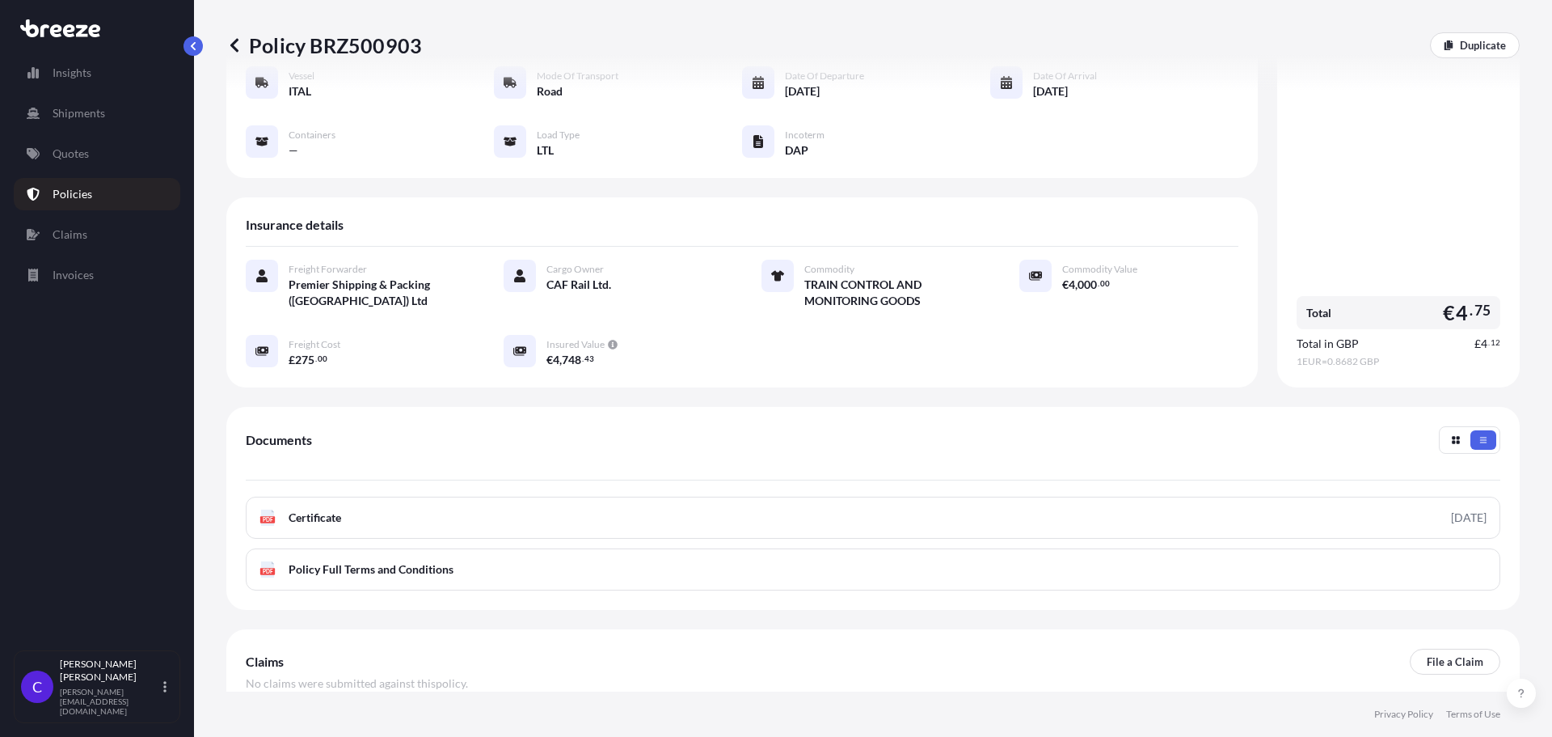
click at [376, 426] on div "Documents" at bounding box center [873, 453] width 1255 height 54
